Goal: Information Seeking & Learning: Understand process/instructions

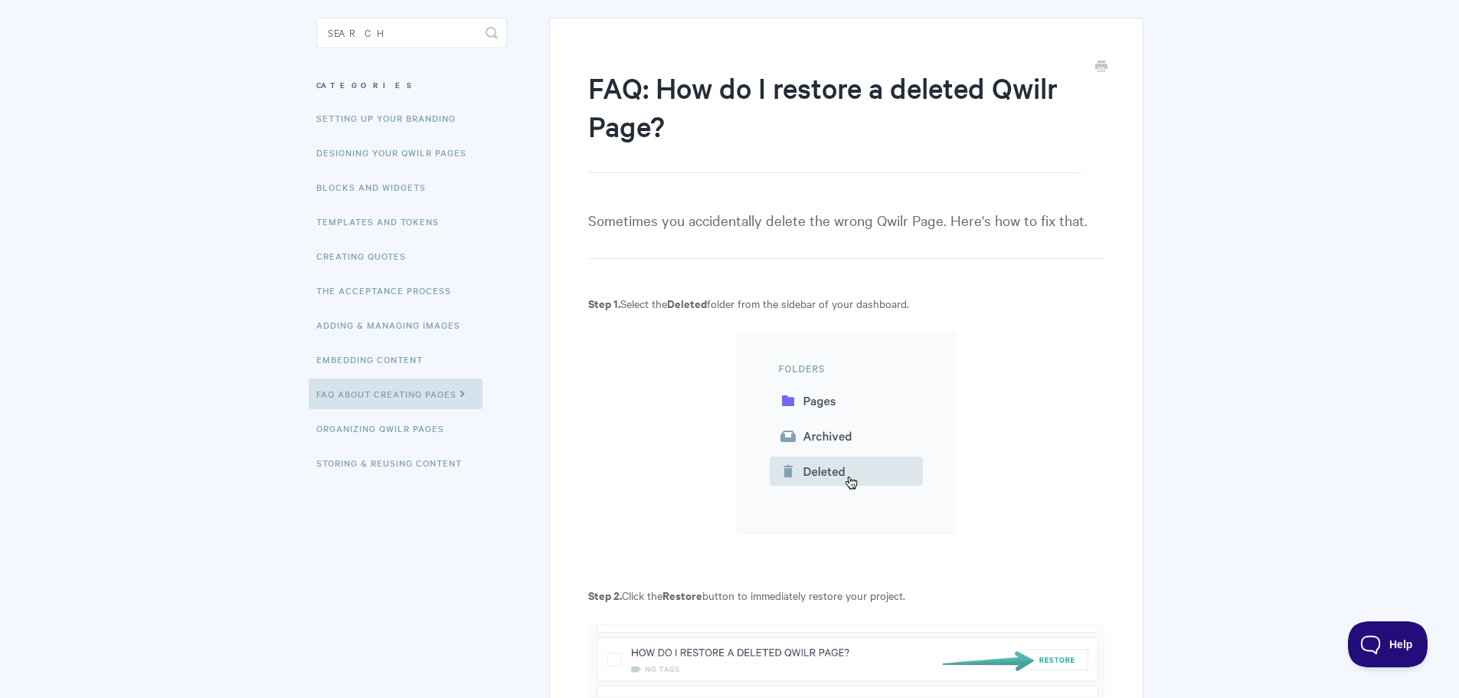
scroll to position [134, 0]
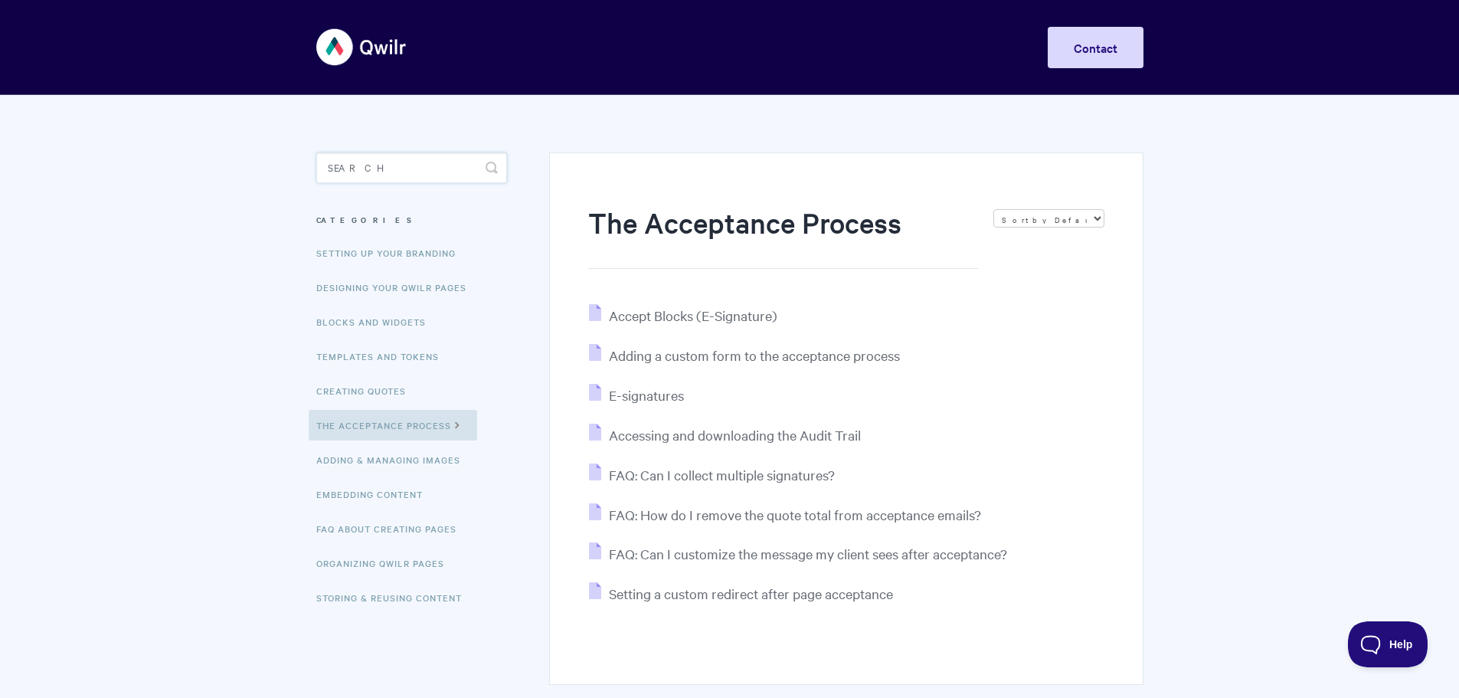
click at [335, 171] on input "Search" at bounding box center [411, 167] width 191 height 31
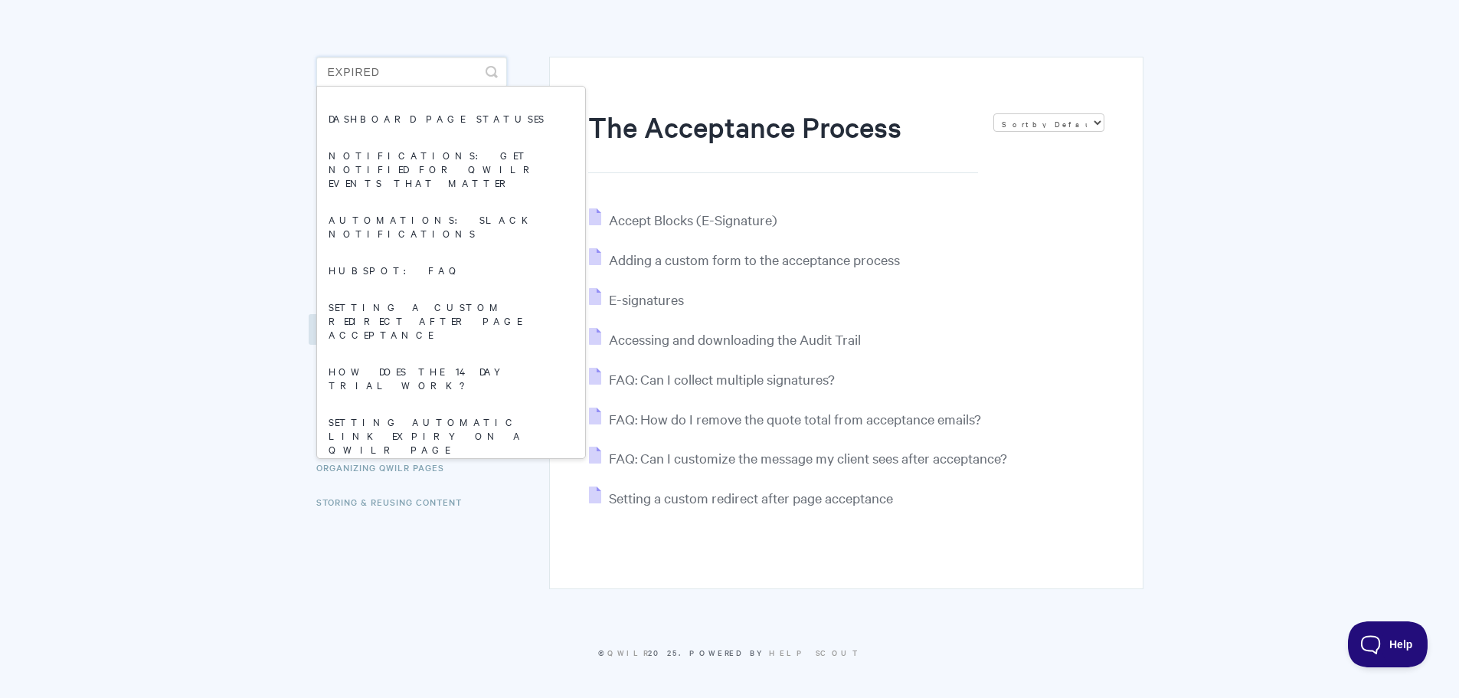
scroll to position [51, 0]
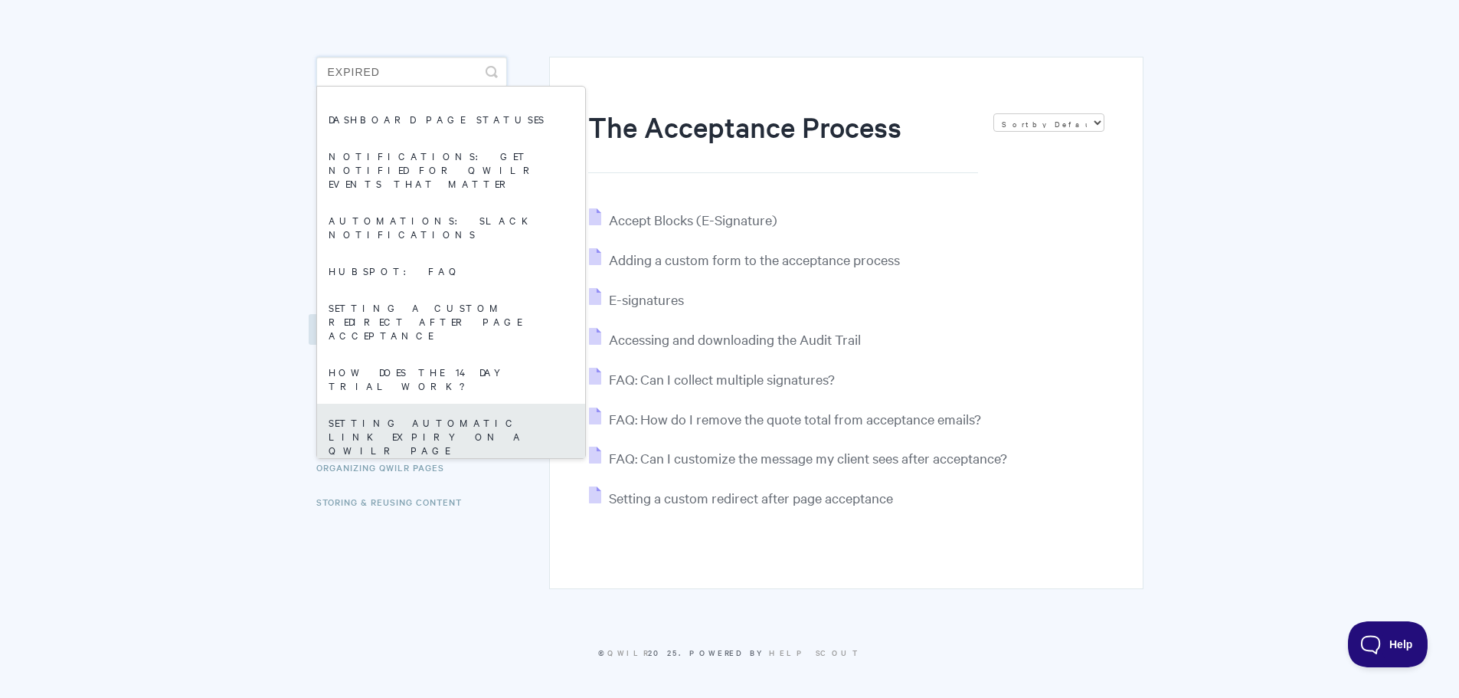
type input "expired"
click at [408, 404] on link "Setting automatic link expiry on a Qwilr Page" at bounding box center [451, 436] width 268 height 64
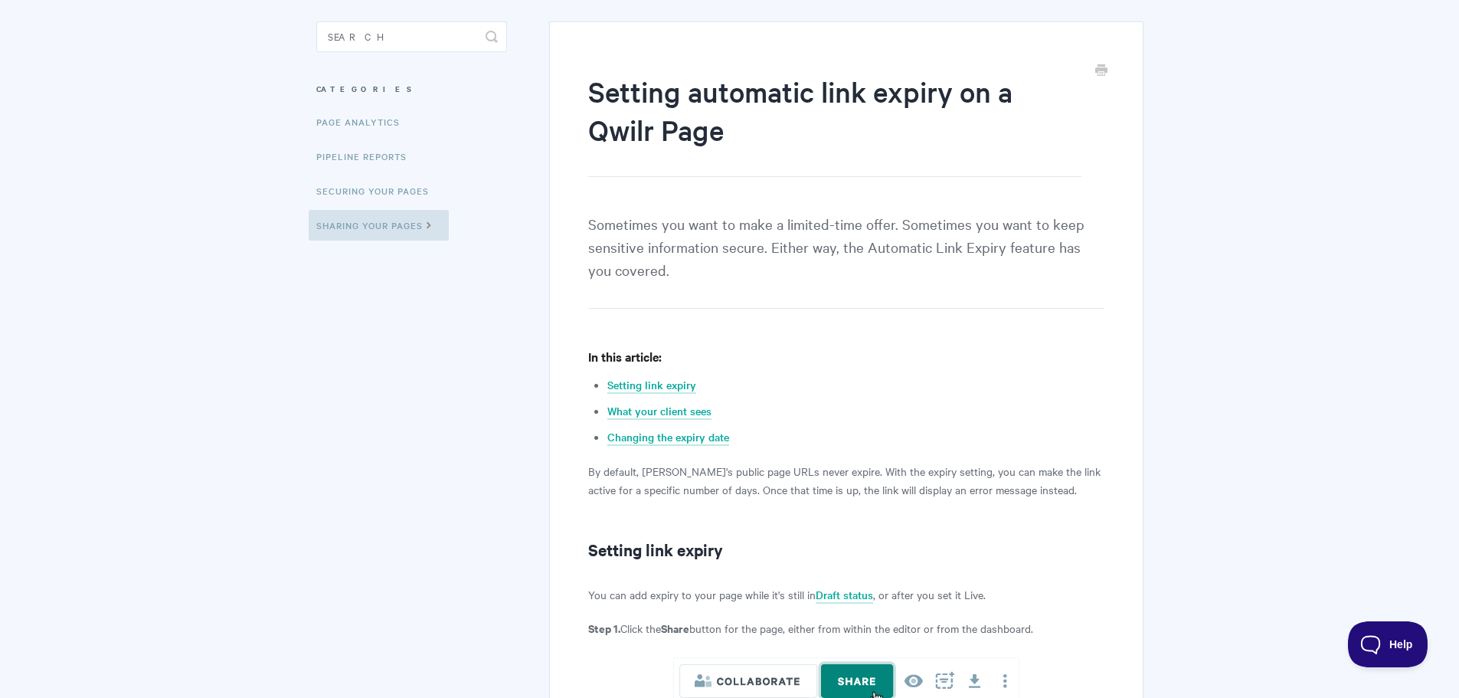
scroll to position [134, 0]
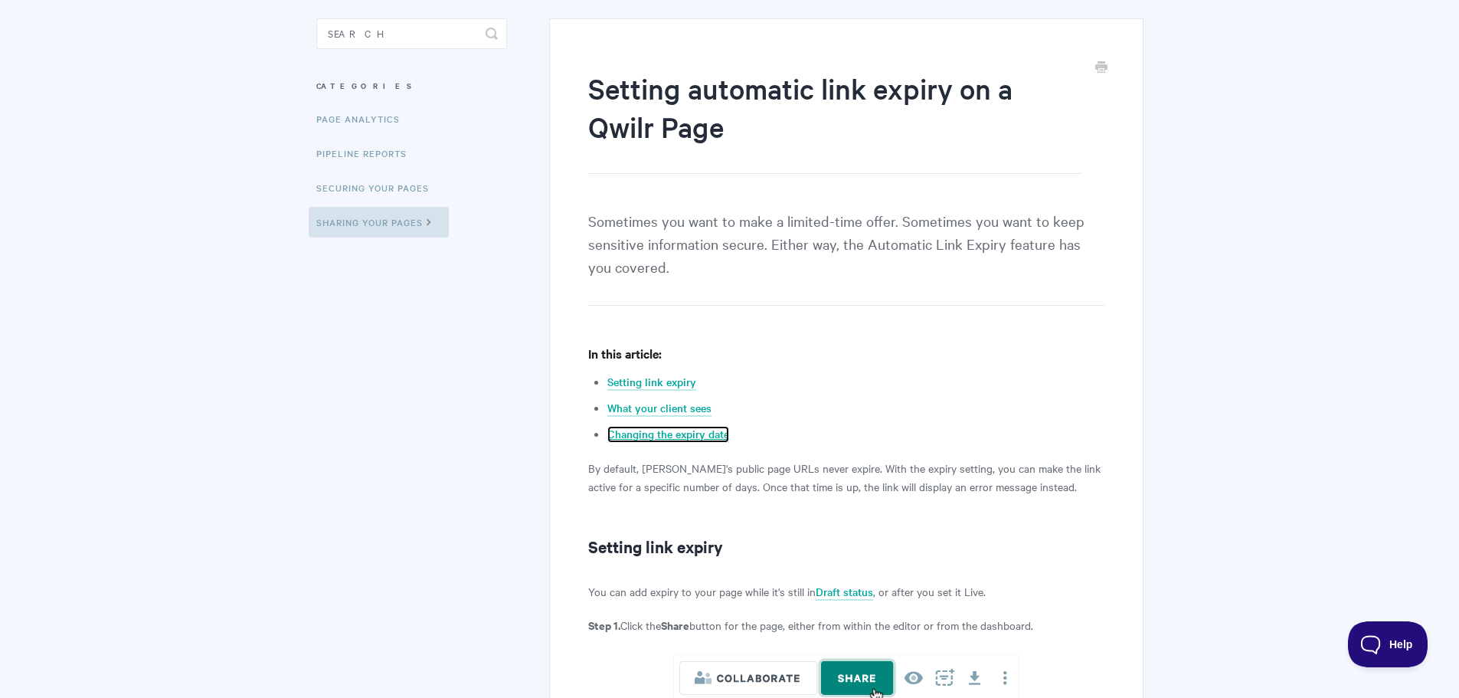
drag, startPoint x: 681, startPoint y: 433, endPoint x: 774, endPoint y: 453, distance: 94.8
click at [682, 432] on link "Changing the expiry date" at bounding box center [668, 434] width 122 height 17
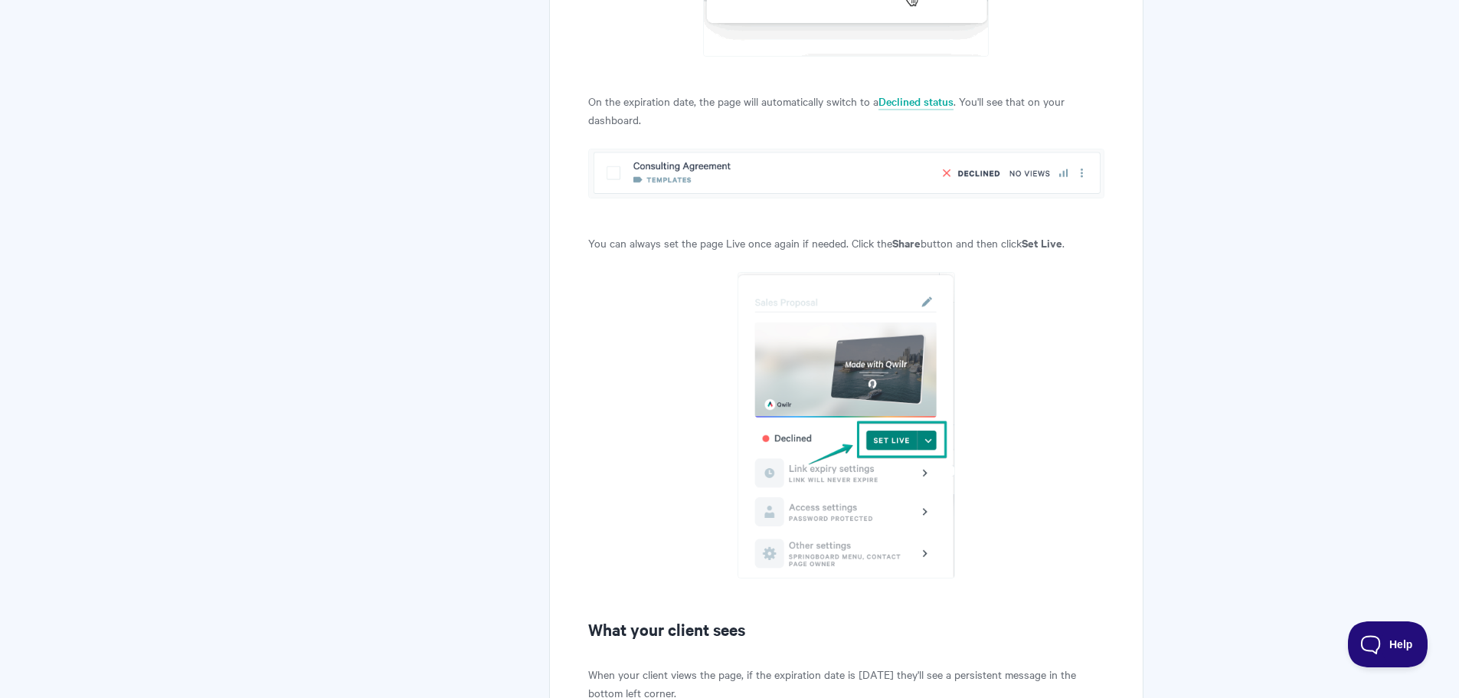
scroll to position [1659, 0]
